Goal: Task Accomplishment & Management: Manage account settings

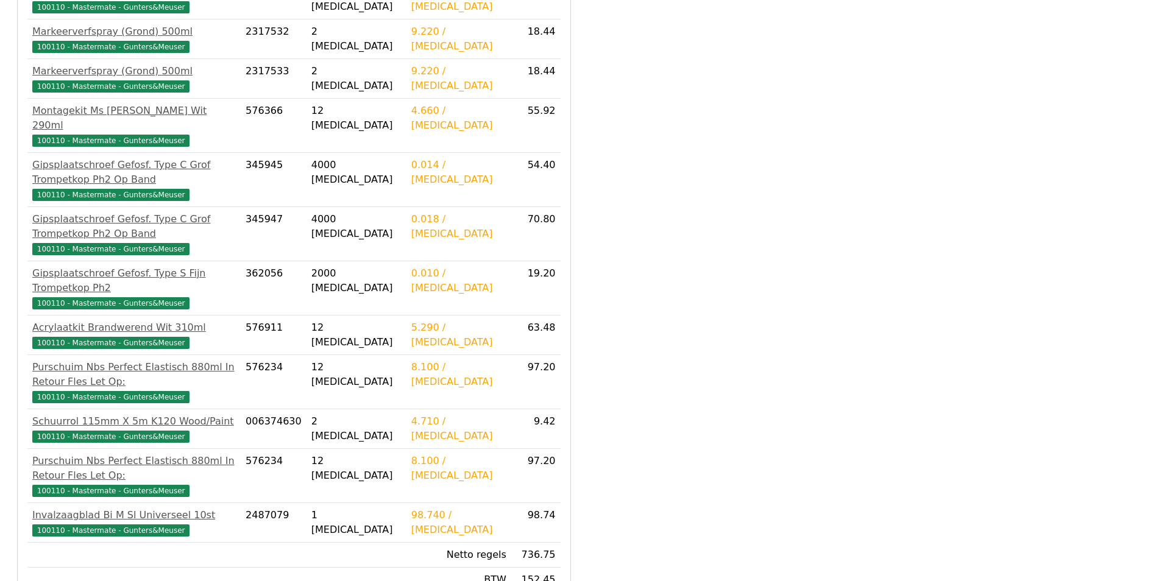
scroll to position [422, 0]
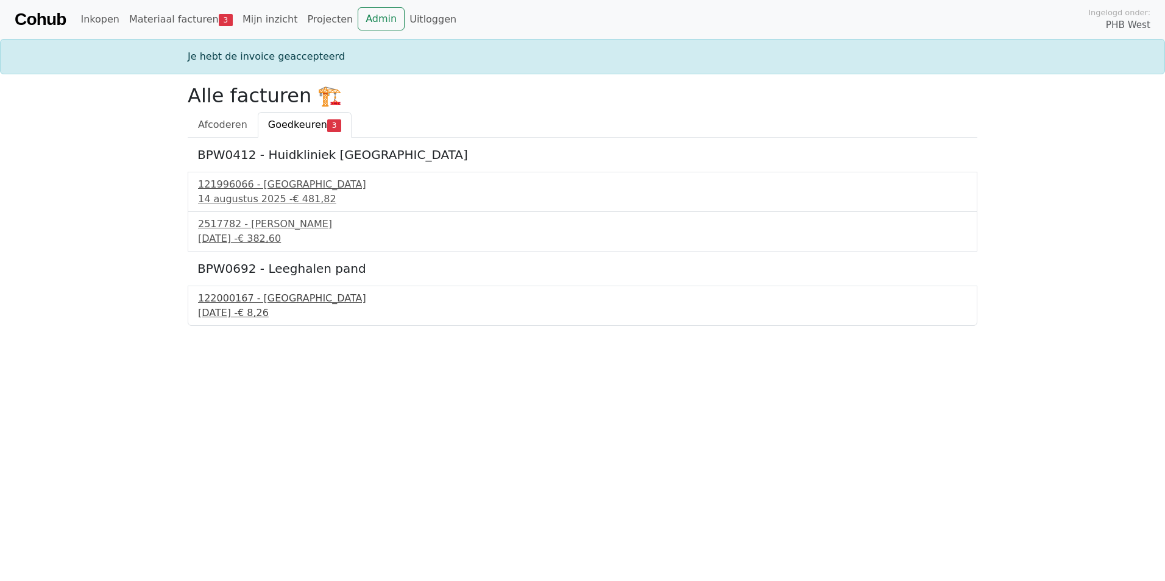
click at [266, 295] on div "122000167 - PontMeyer" at bounding box center [582, 298] width 769 height 15
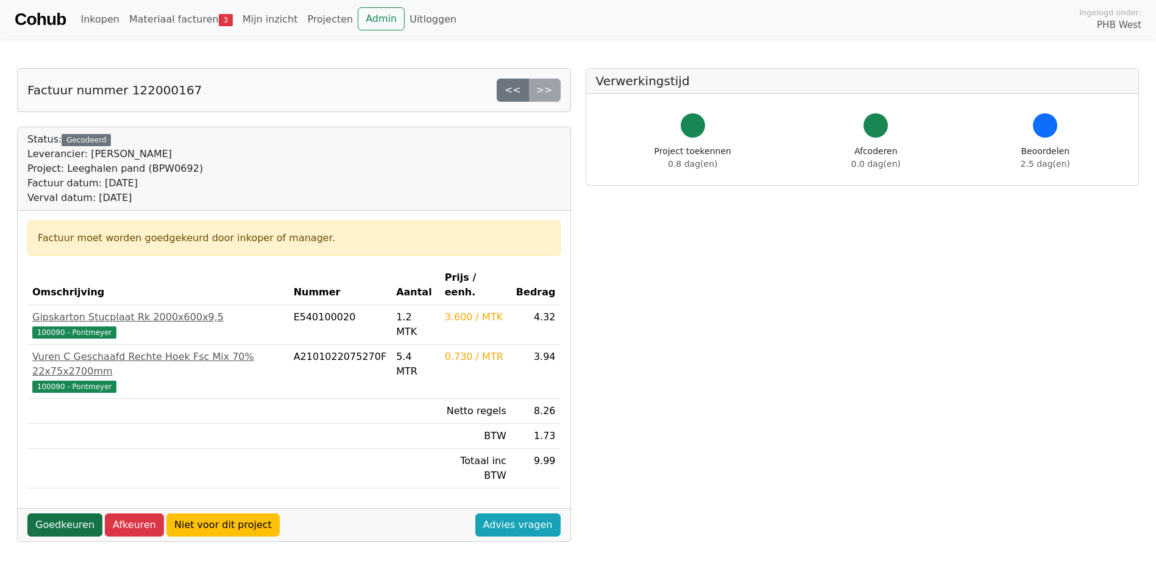
click at [60, 514] on link "Goedkeuren" at bounding box center [64, 525] width 75 height 23
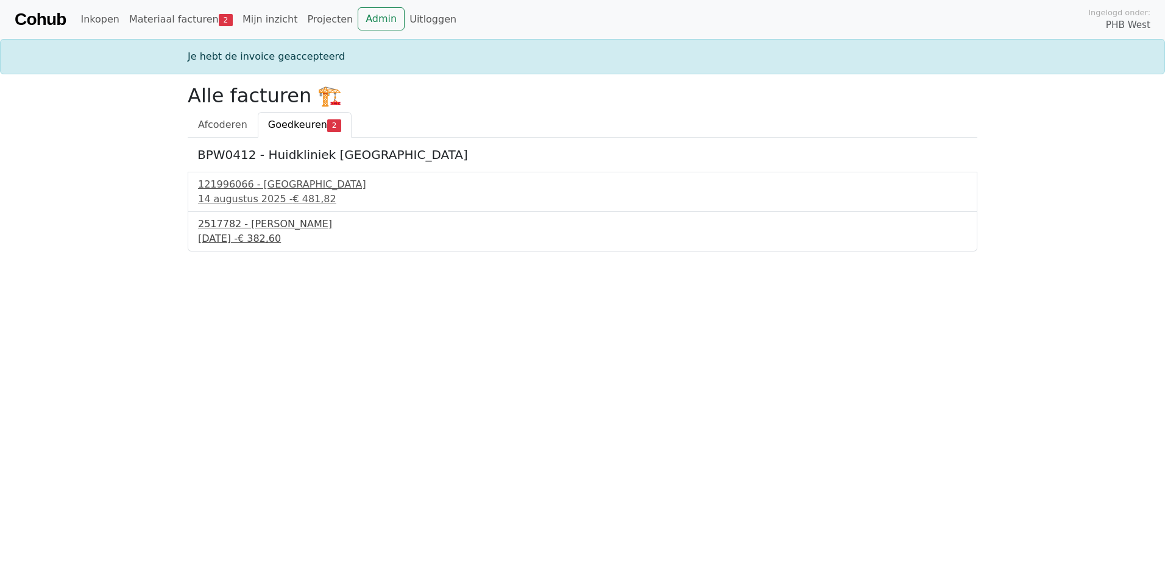
click at [255, 239] on div "15 augustus 2025 - € 382,60" at bounding box center [582, 239] width 769 height 15
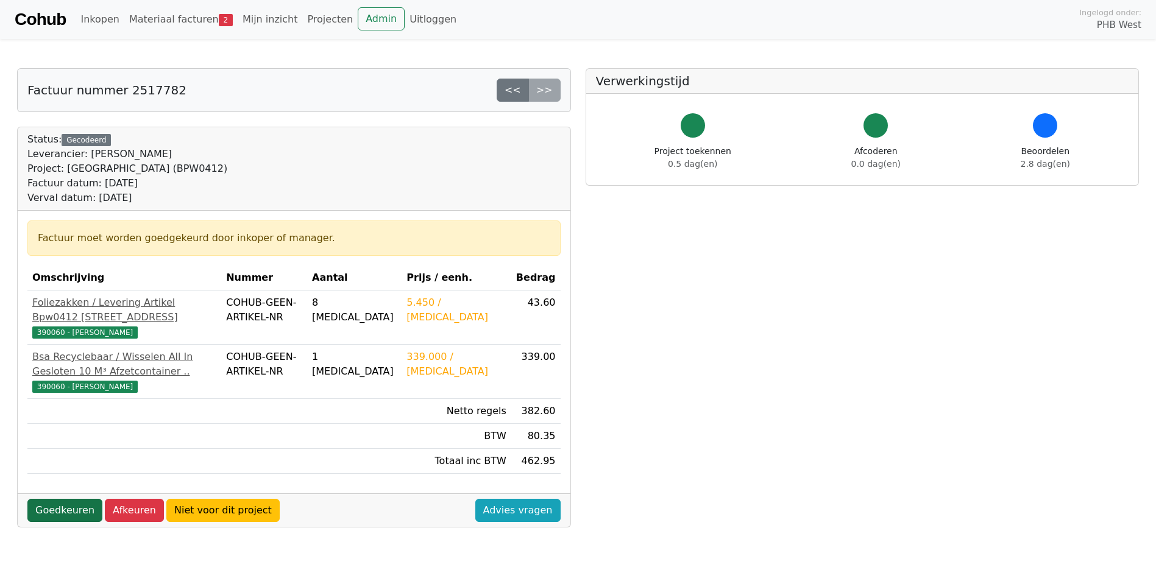
click at [58, 520] on link "Goedkeuren" at bounding box center [64, 510] width 75 height 23
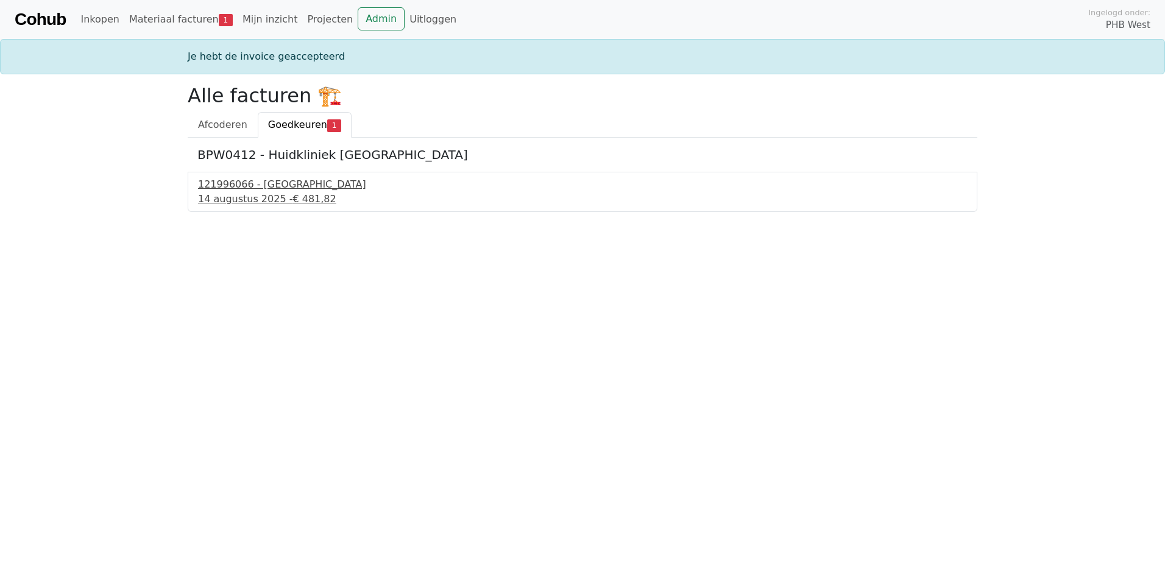
click at [274, 197] on div "14 augustus 2025 - € 481,82" at bounding box center [582, 199] width 769 height 15
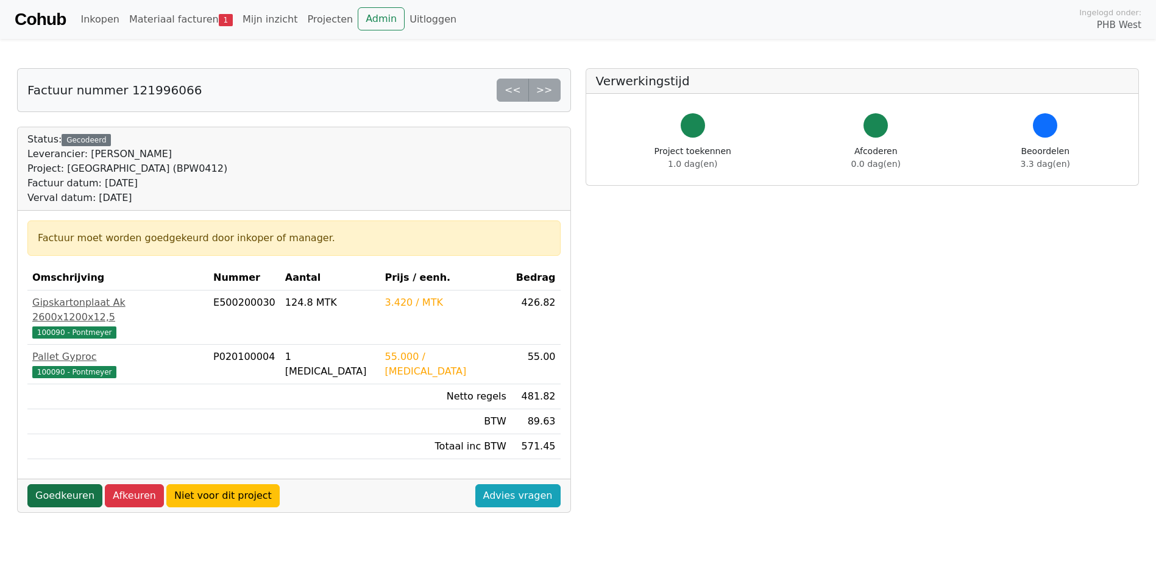
click at [66, 487] on link "Goedkeuren" at bounding box center [64, 495] width 75 height 23
